Goal: Task Accomplishment & Management: Use online tool/utility

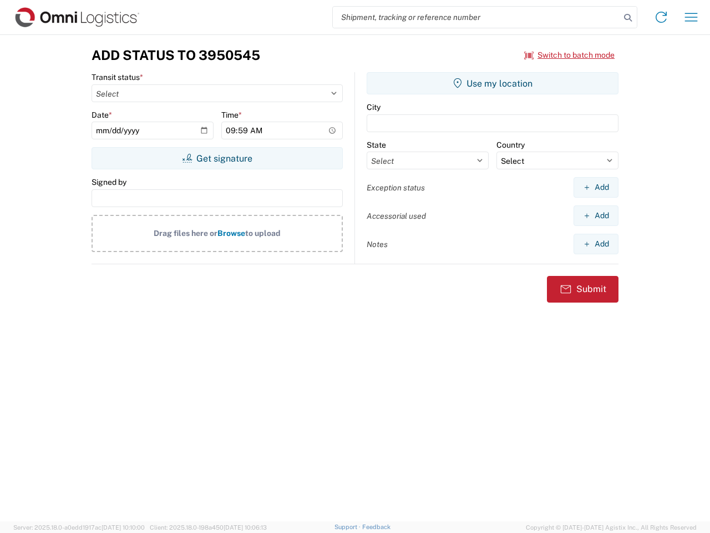
click at [477, 17] on input "search" at bounding box center [476, 17] width 287 height 21
click at [628, 18] on icon at bounding box center [628, 18] width 16 height 16
click at [661, 17] on icon at bounding box center [661, 17] width 18 height 18
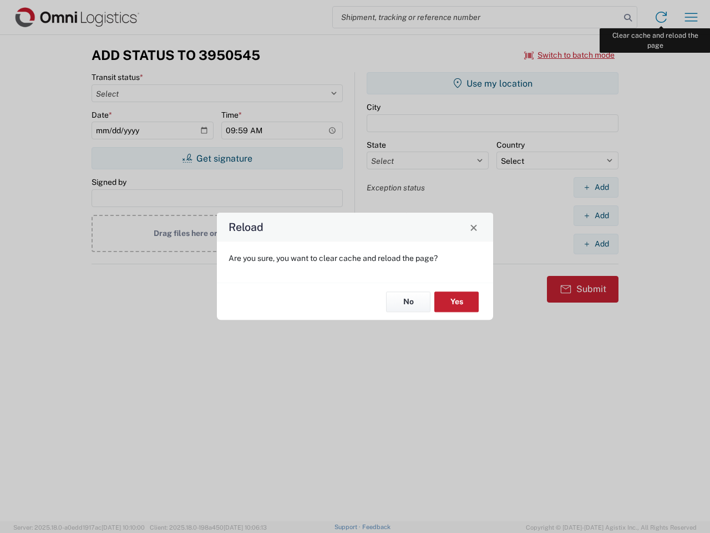
click at [691, 17] on div "Reload Are you sure, you want to clear cache and reload the page? No Yes" at bounding box center [355, 266] width 710 height 533
click at [570, 55] on div "Reload Are you sure, you want to clear cache and reload the page? No Yes" at bounding box center [355, 266] width 710 height 533
click at [217, 158] on div "Reload Are you sure, you want to clear cache and reload the page? No Yes" at bounding box center [355, 266] width 710 height 533
click at [493, 83] on div "Reload Are you sure, you want to clear cache and reload the page? No Yes" at bounding box center [355, 266] width 710 height 533
click at [596, 187] on div "Reload Are you sure, you want to clear cache and reload the page? No Yes" at bounding box center [355, 266] width 710 height 533
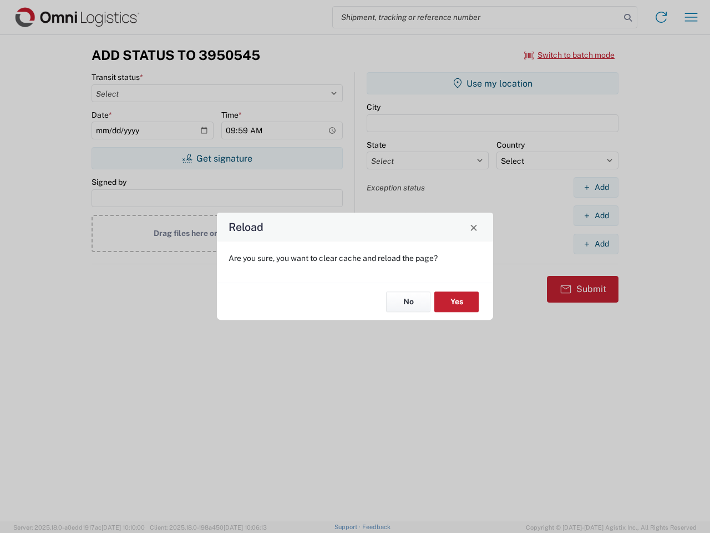
click at [596, 215] on div "Reload Are you sure, you want to clear cache and reload the page? No Yes" at bounding box center [355, 266] width 710 height 533
click at [596, 244] on div "Reload Are you sure, you want to clear cache and reload the page? No Yes" at bounding box center [355, 266] width 710 height 533
